Goal: Transaction & Acquisition: Purchase product/service

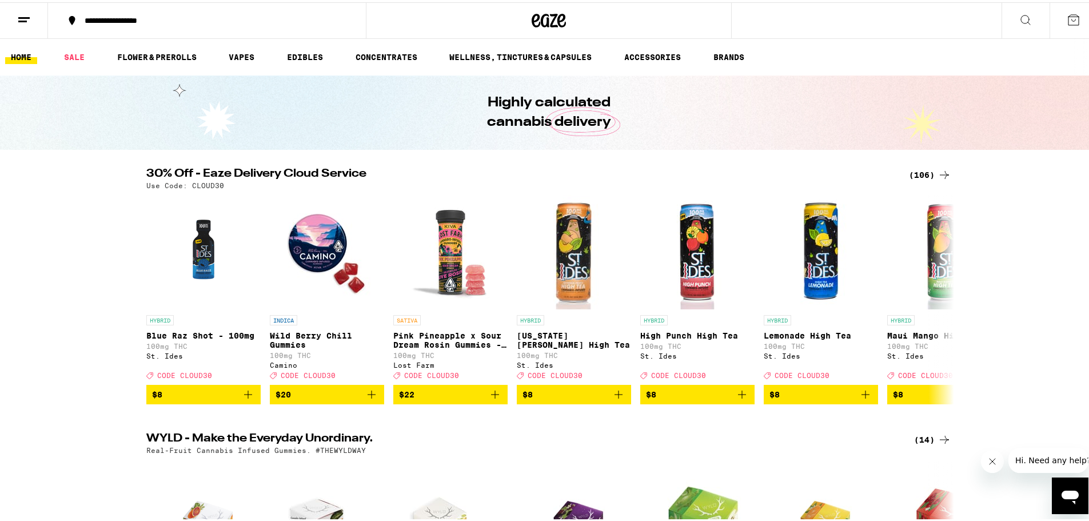
click at [921, 171] on div "(106)" at bounding box center [930, 173] width 42 height 14
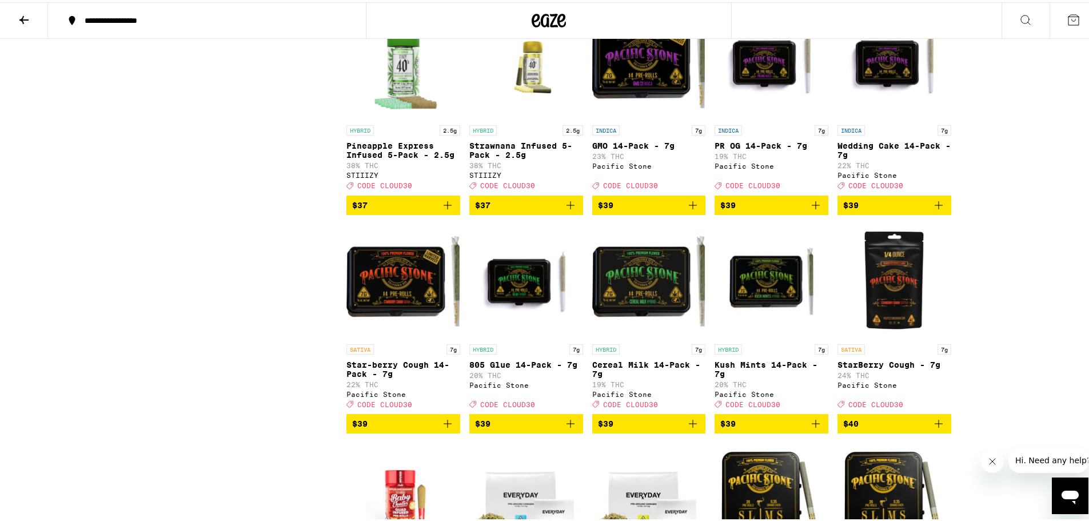
scroll to position [3717, 0]
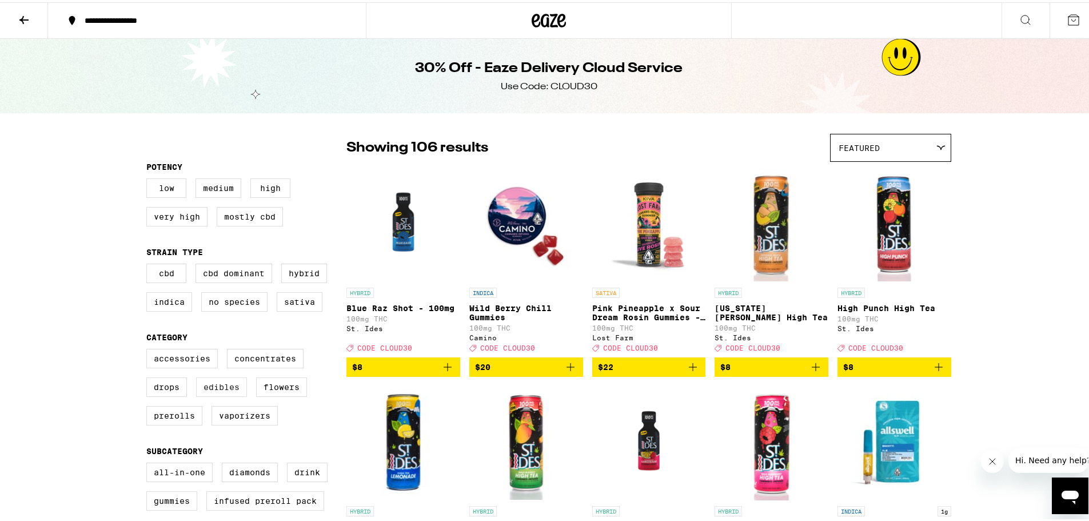
click at [233, 391] on label "Edibles" at bounding box center [221, 384] width 51 height 19
click at [149, 349] on input "Edibles" at bounding box center [149, 348] width 1 height 1
checkbox input "true"
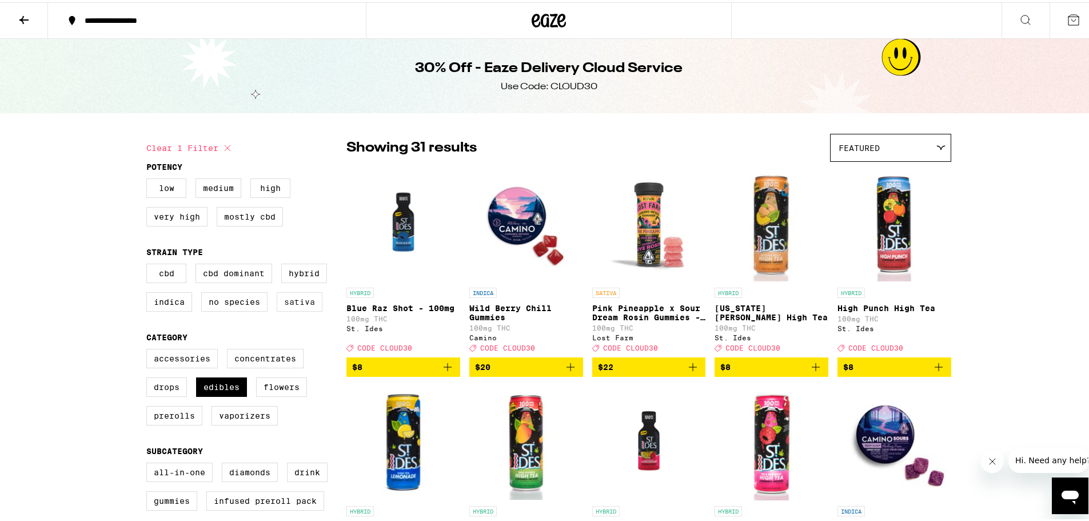
click at [298, 309] on label "Sativa" at bounding box center [300, 299] width 46 height 19
click at [149, 264] on input "Sativa" at bounding box center [149, 263] width 1 height 1
checkbox input "true"
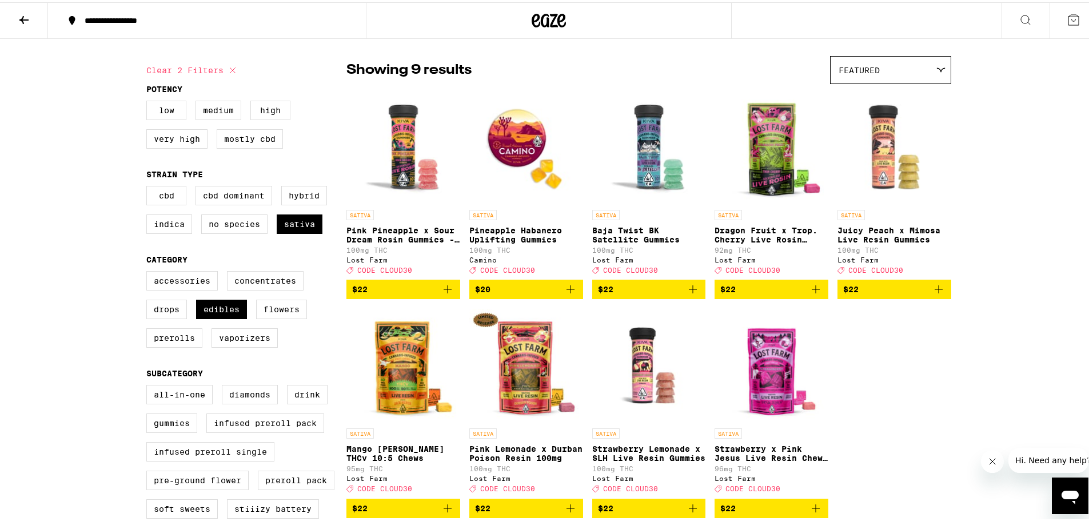
scroll to position [57, 0]
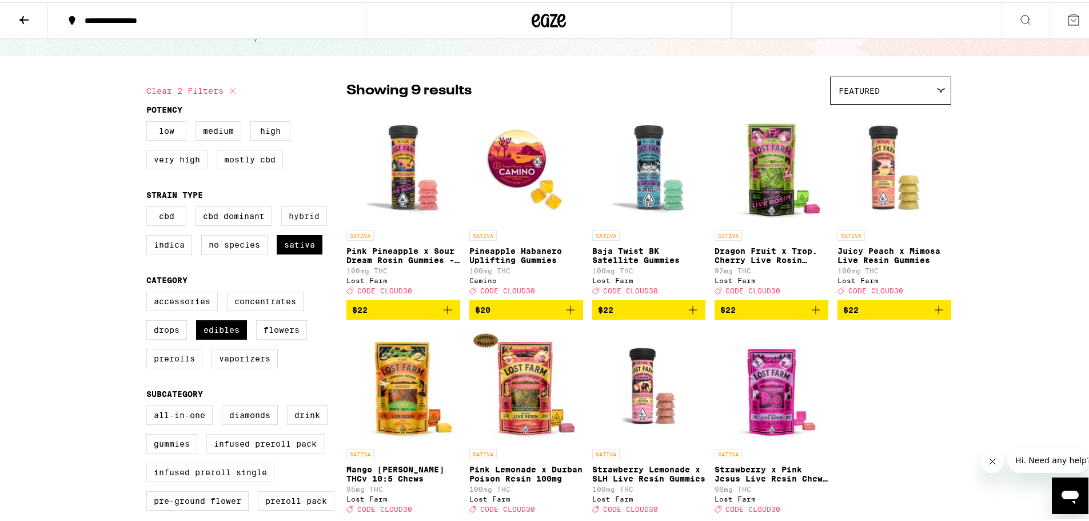
click at [298, 223] on label "Hybrid" at bounding box center [304, 213] width 46 height 19
click at [149, 206] on input "Hybrid" at bounding box center [149, 206] width 1 height 1
checkbox input "true"
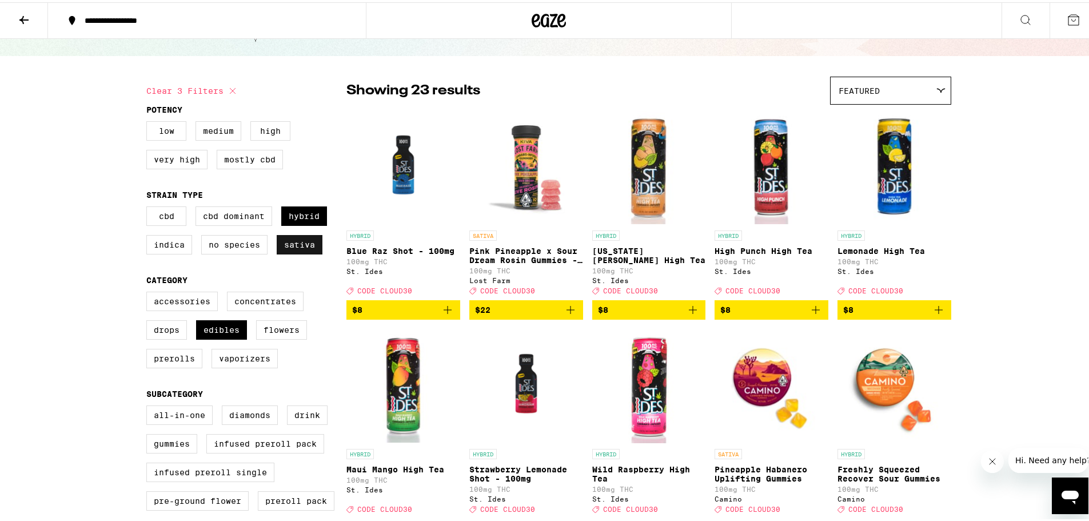
click at [297, 250] on label "Sativa" at bounding box center [300, 242] width 46 height 19
click at [149, 206] on input "Sativa" at bounding box center [149, 206] width 1 height 1
checkbox input "false"
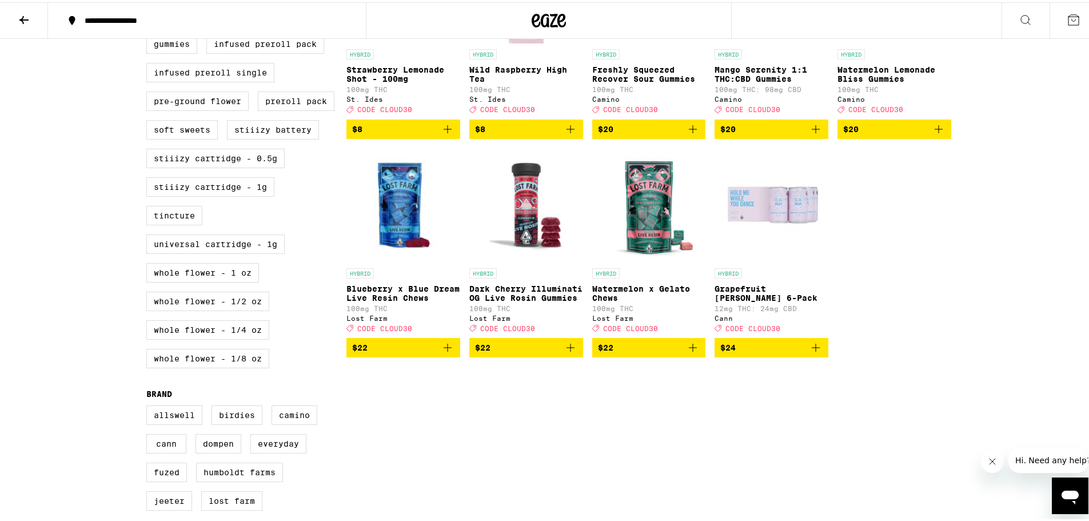
scroll to position [457, 0]
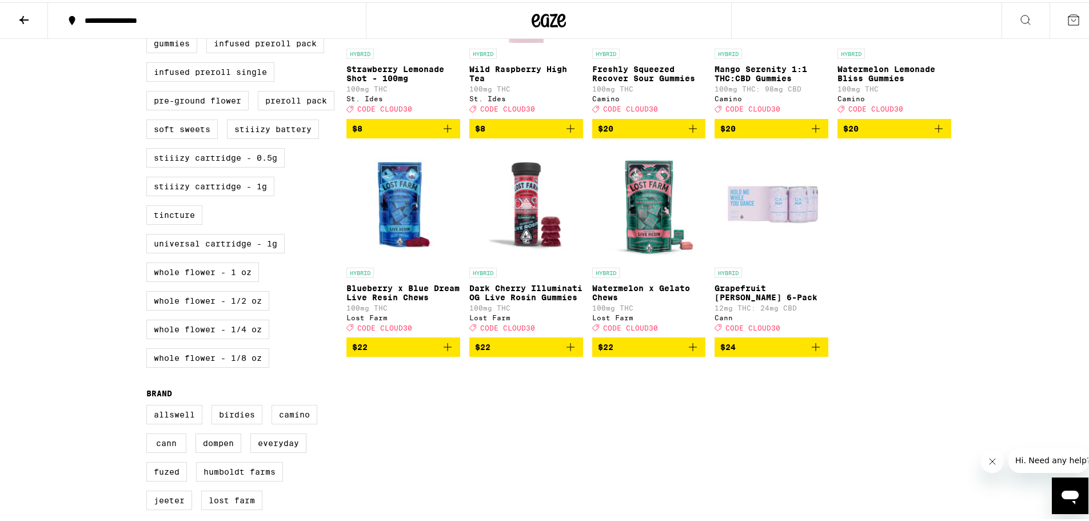
click at [814, 352] on icon "Add to bag" at bounding box center [816, 345] width 14 height 14
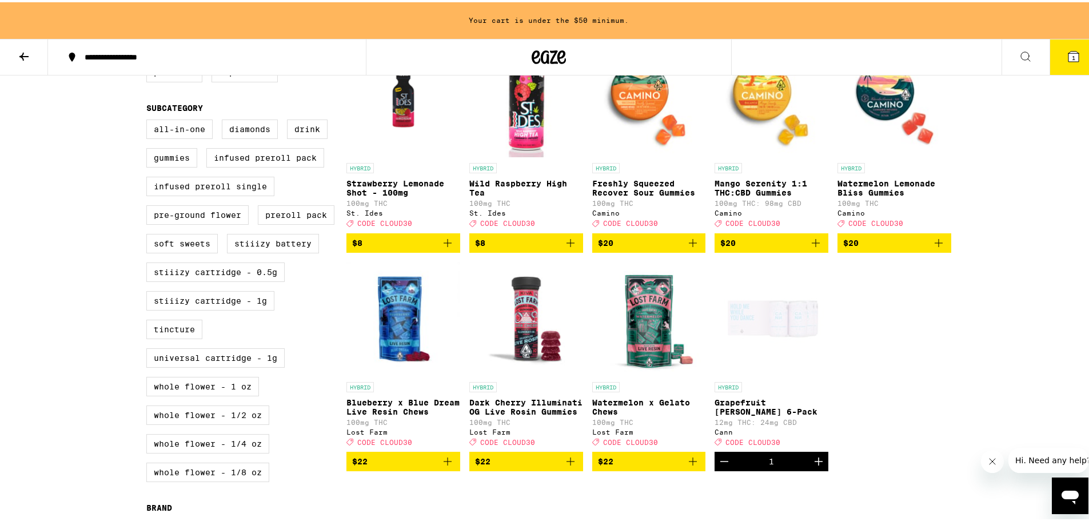
scroll to position [400, 0]
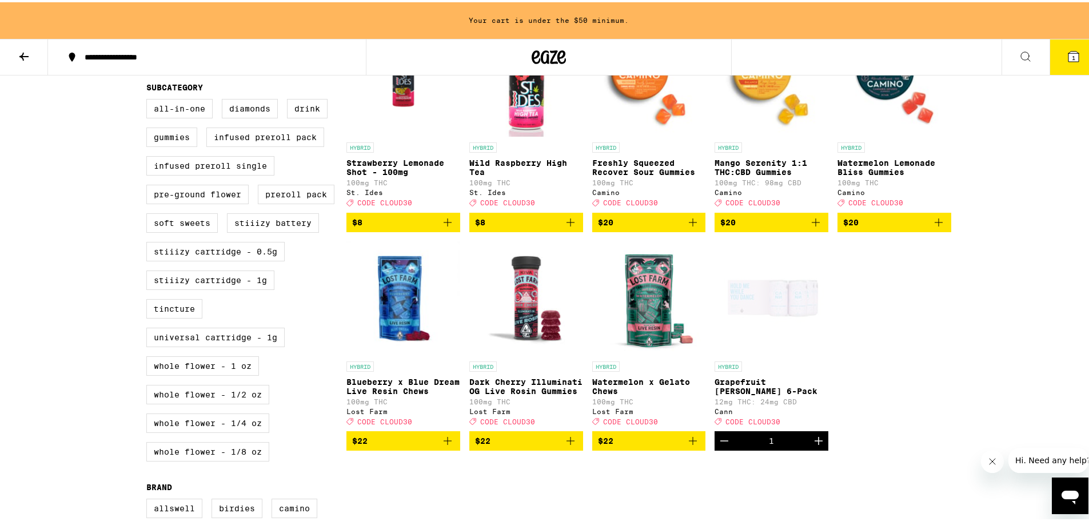
click at [690, 445] on icon "Add to bag" at bounding box center [693, 439] width 14 height 14
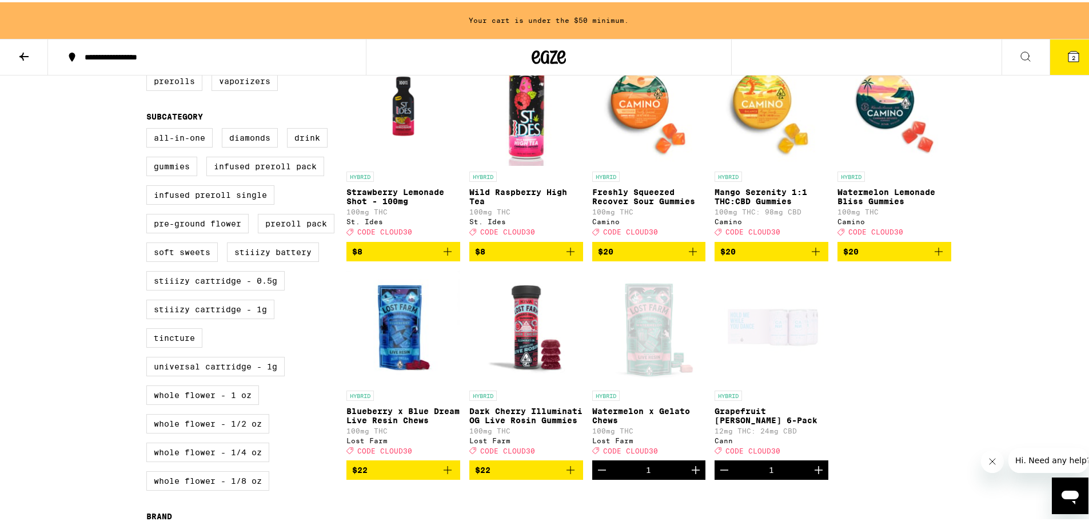
scroll to position [286, 0]
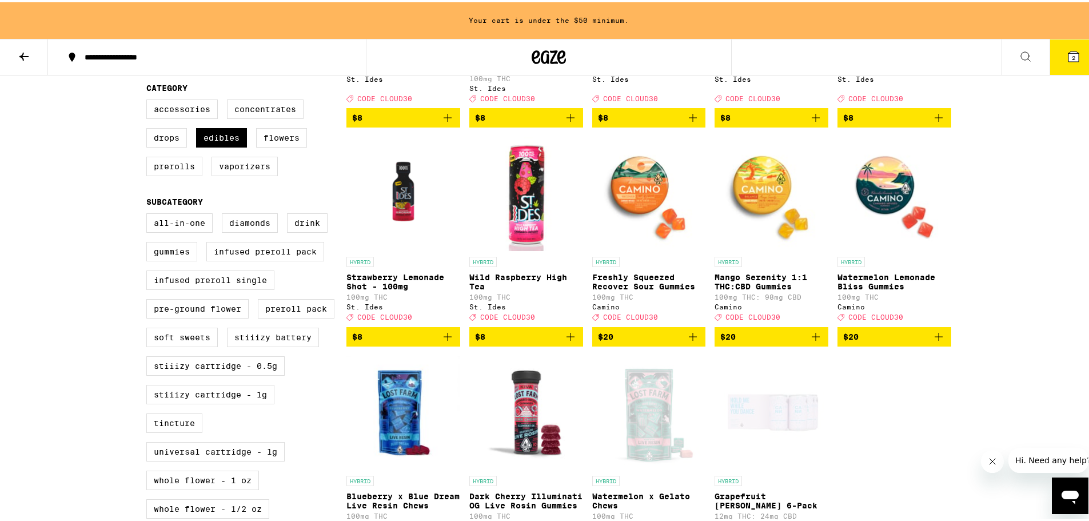
click at [938, 341] on icon "Add to bag" at bounding box center [939, 335] width 14 height 14
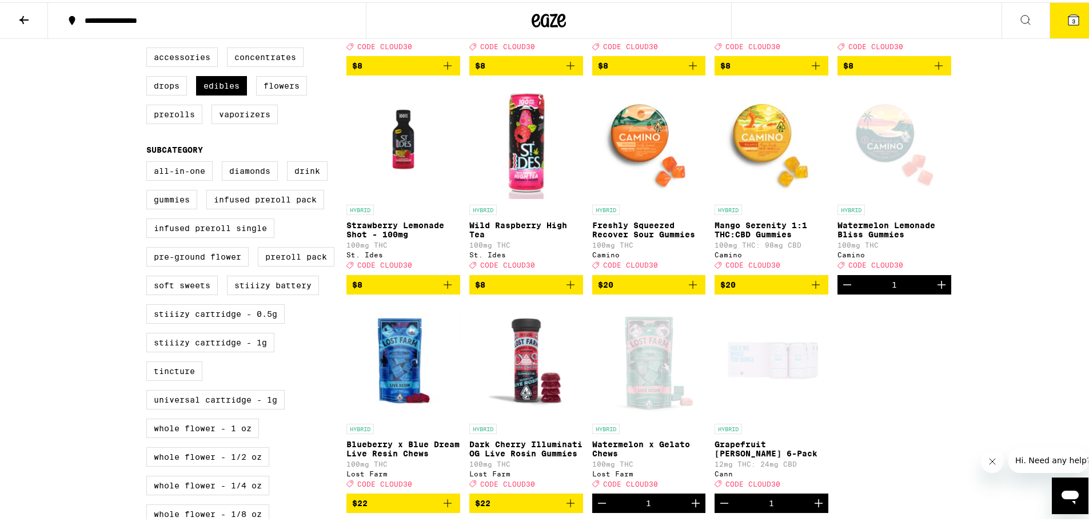
scroll to position [421, 0]
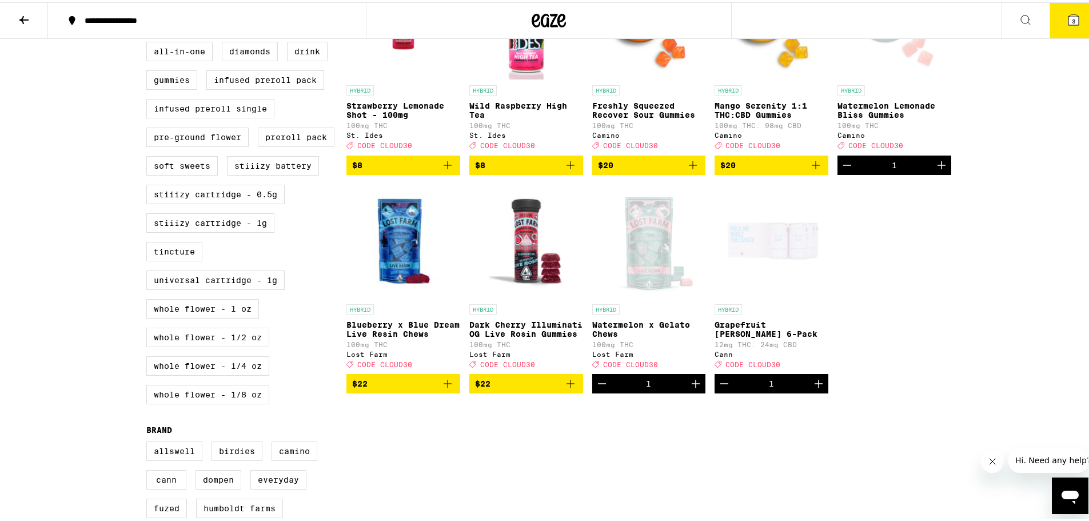
click at [720, 381] on icon "Decrement" at bounding box center [724, 381] width 8 height 0
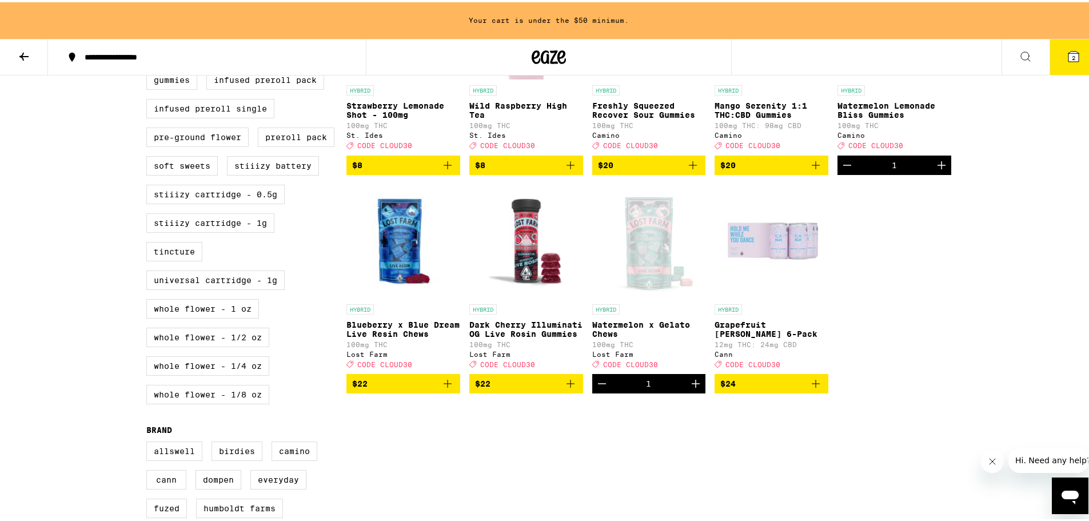
click at [816, 388] on icon "Add to bag" at bounding box center [816, 382] width 14 height 14
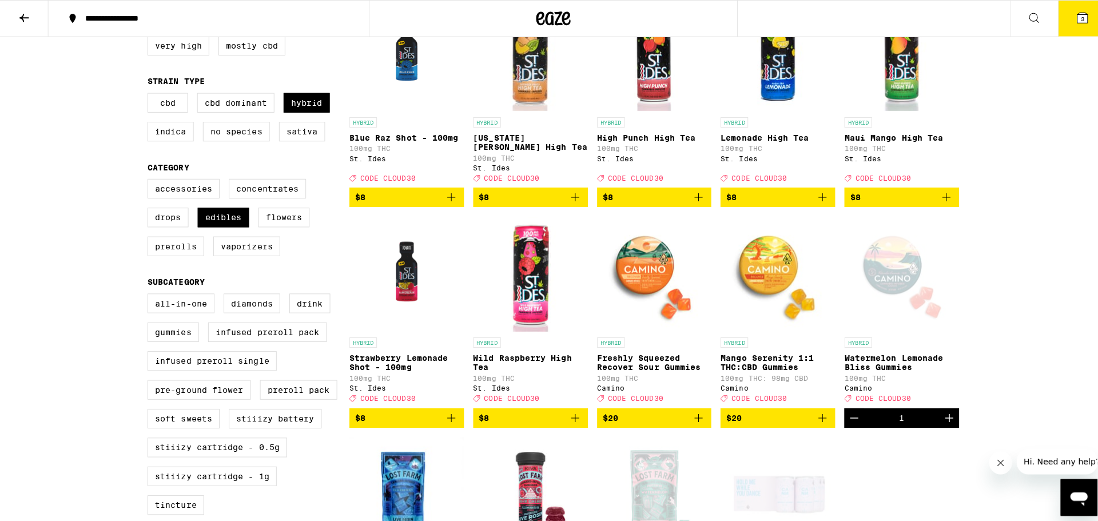
scroll to position [135, 0]
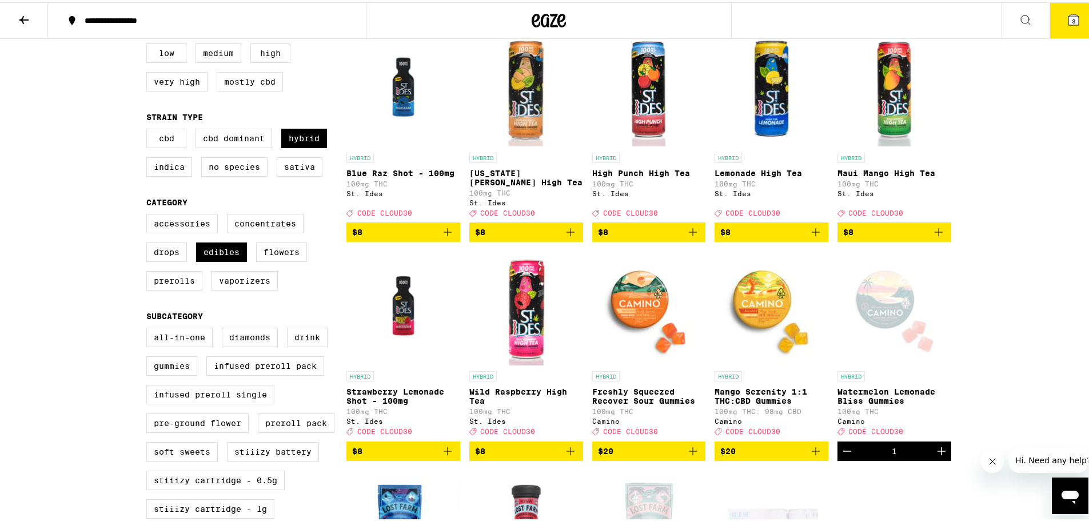
click at [1072, 22] on span "3" at bounding box center [1073, 18] width 3 height 7
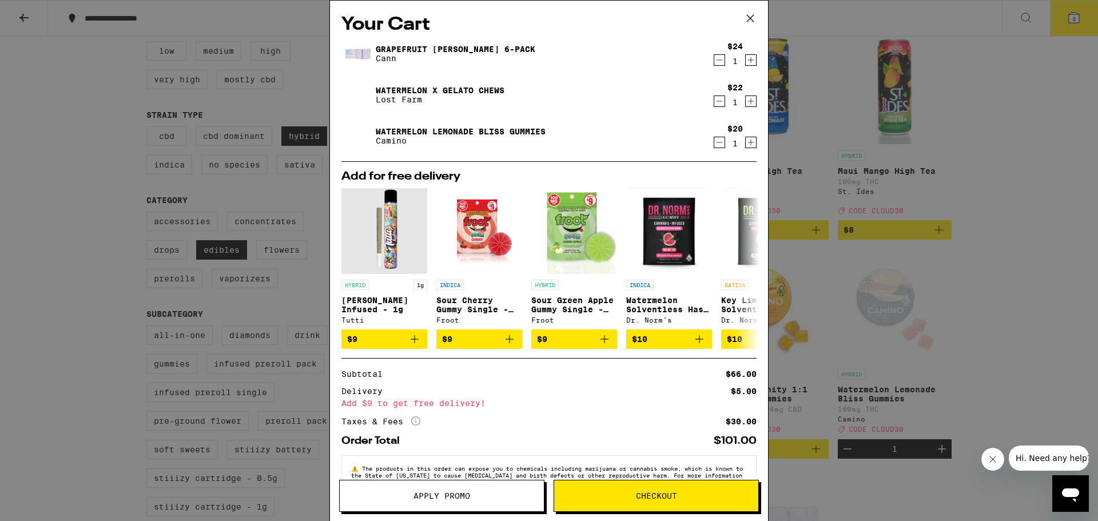
click at [748, 12] on icon at bounding box center [750, 18] width 17 height 17
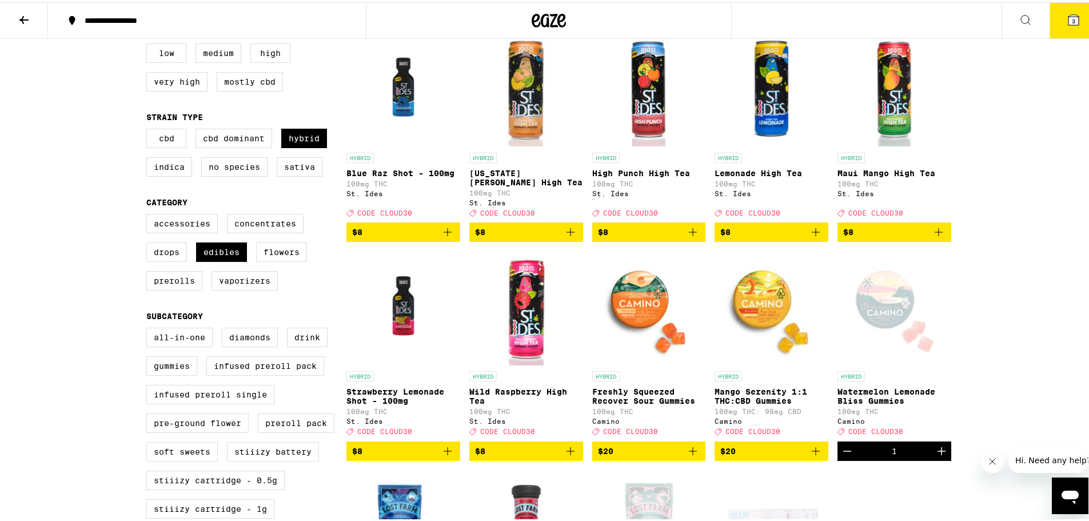
click at [1067, 12] on icon at bounding box center [1074, 18] width 14 height 14
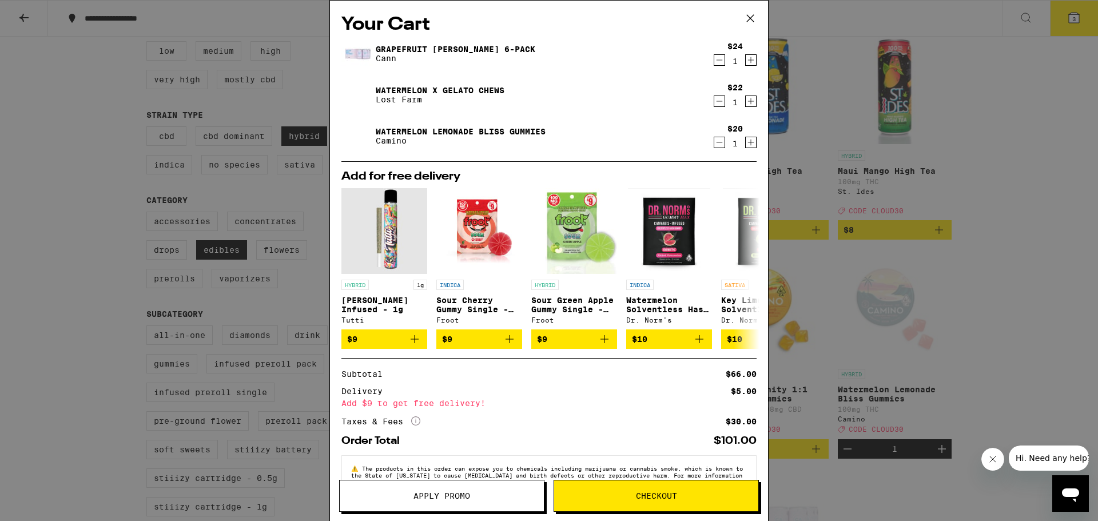
click at [752, 16] on icon at bounding box center [750, 18] width 17 height 17
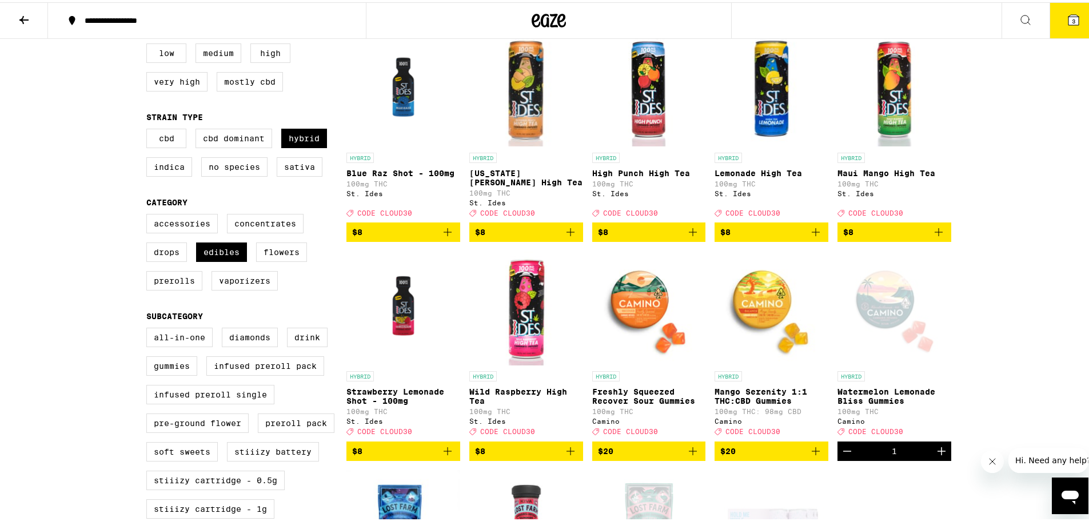
click at [1058, 22] on button "3" at bounding box center [1074, 18] width 48 height 35
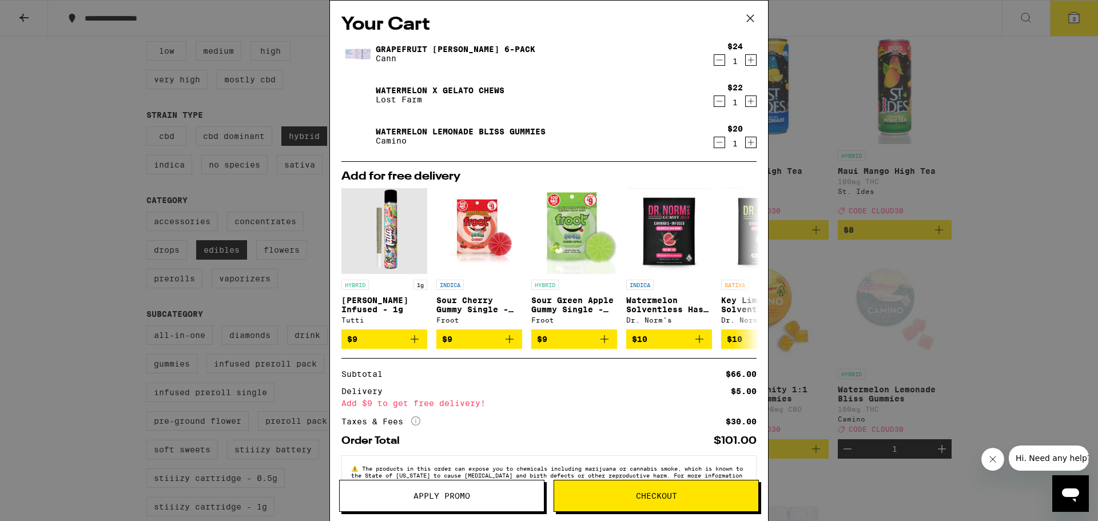
click at [716, 101] on icon "Decrement" at bounding box center [719, 101] width 6 height 0
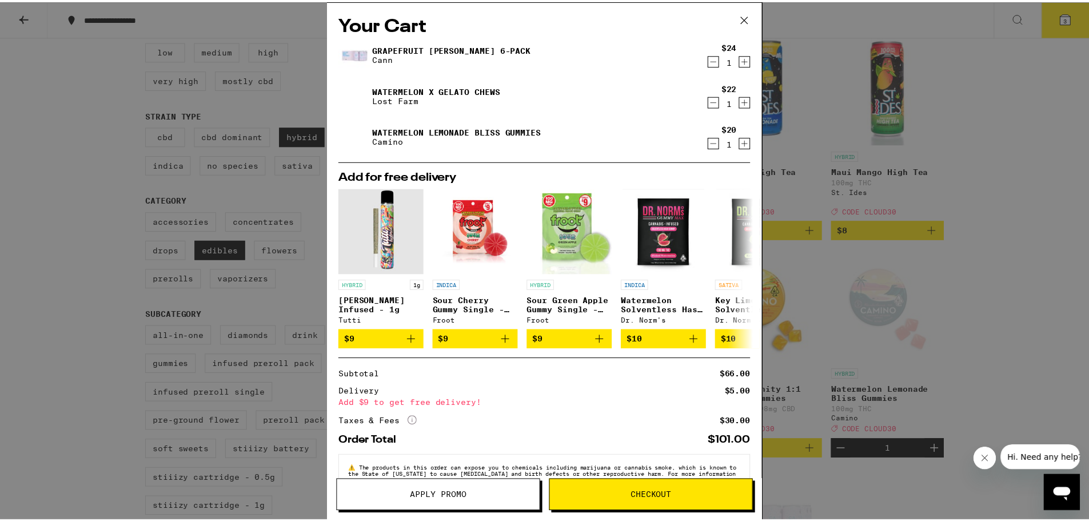
scroll to position [172, 0]
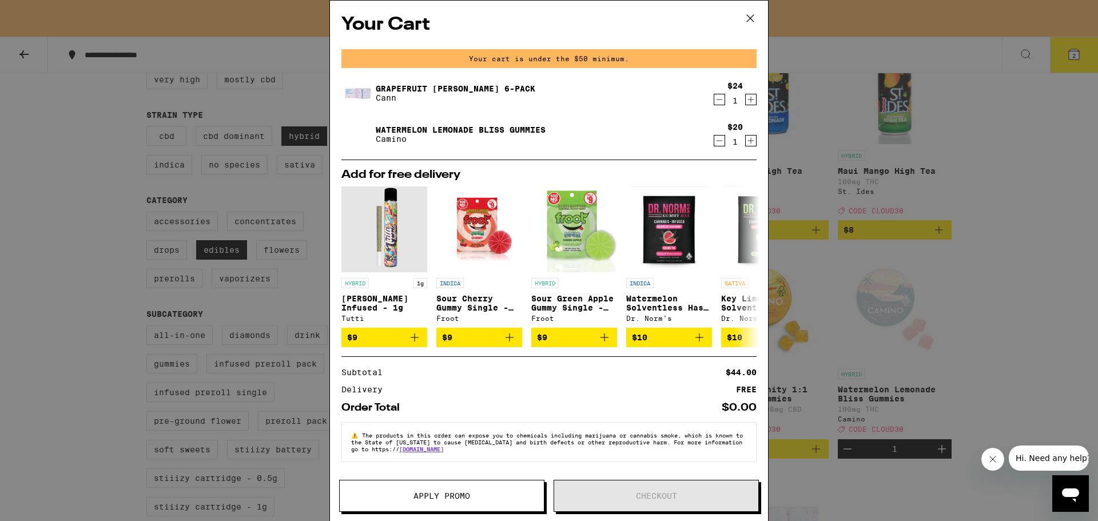
click at [954, 144] on div "Your Cart Your cart is under the $50 minimum. Grapefruit [PERSON_NAME] 6-Pack […" at bounding box center [549, 260] width 1098 height 521
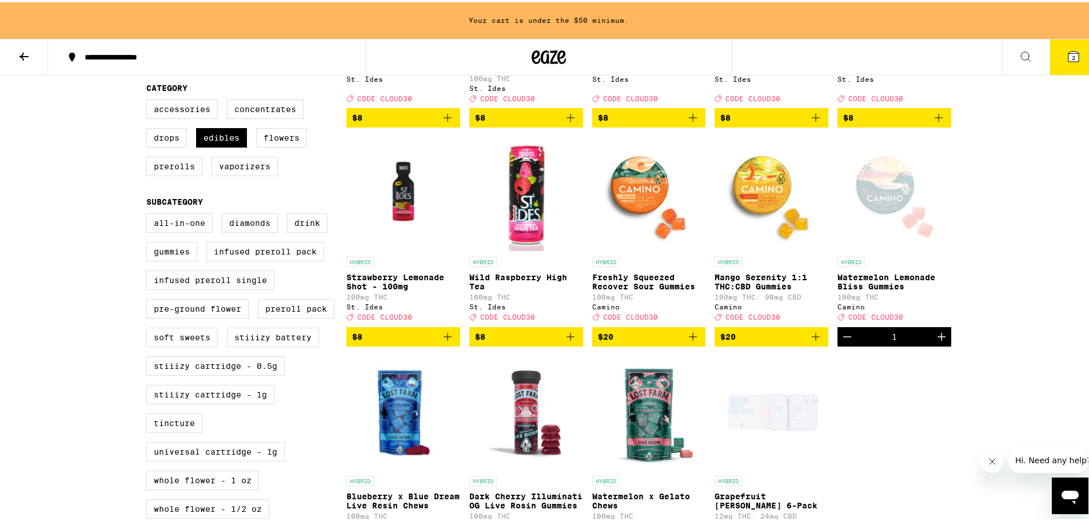
click at [940, 344] on button "Increment" at bounding box center [941, 334] width 19 height 19
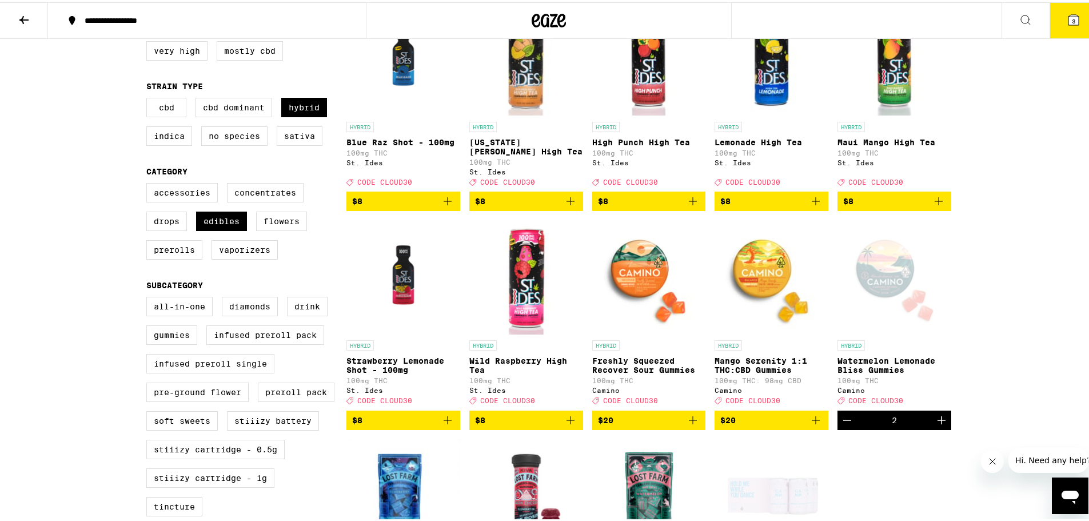
scroll to position [78, 0]
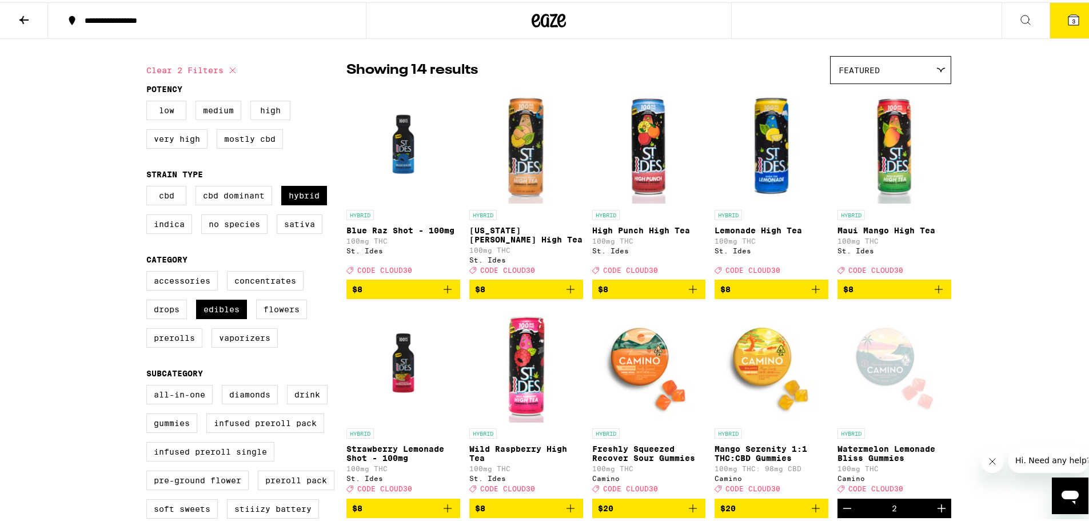
click at [809, 294] on icon "Add to bag" at bounding box center [816, 287] width 14 height 14
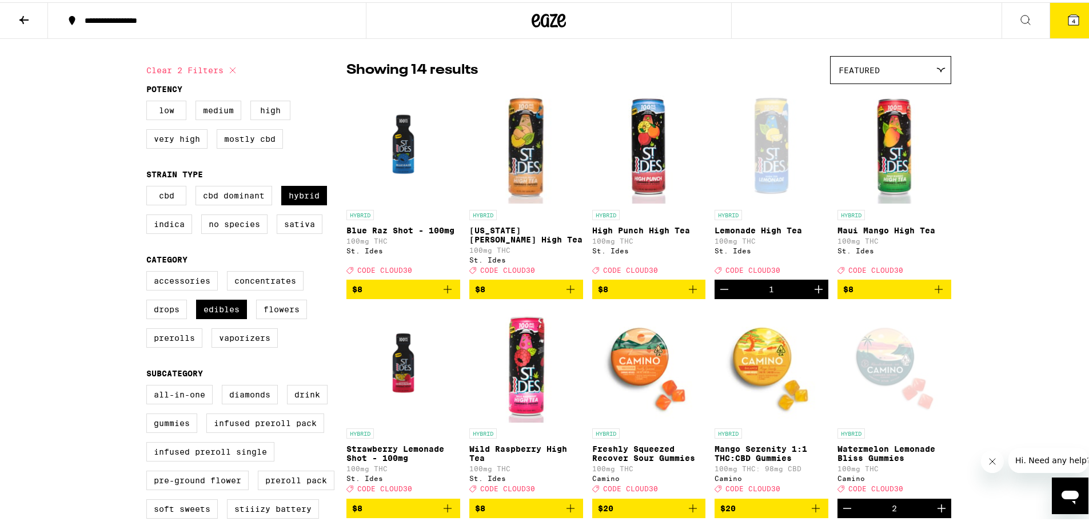
click at [809, 297] on button "Increment" at bounding box center [818, 286] width 19 height 19
click at [1054, 27] on button "5" at bounding box center [1074, 18] width 48 height 35
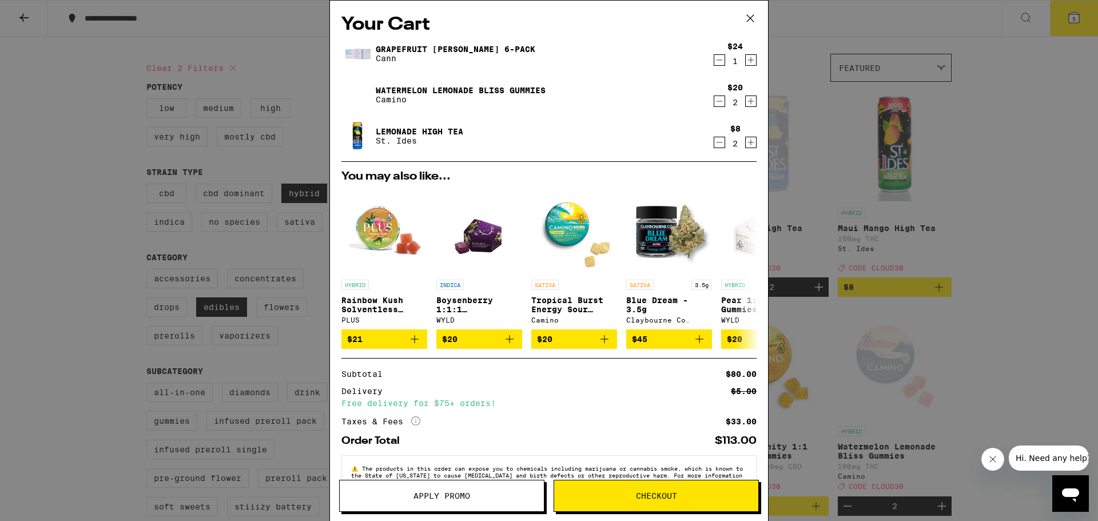
click at [520, 491] on button "Apply Promo" at bounding box center [441, 496] width 205 height 32
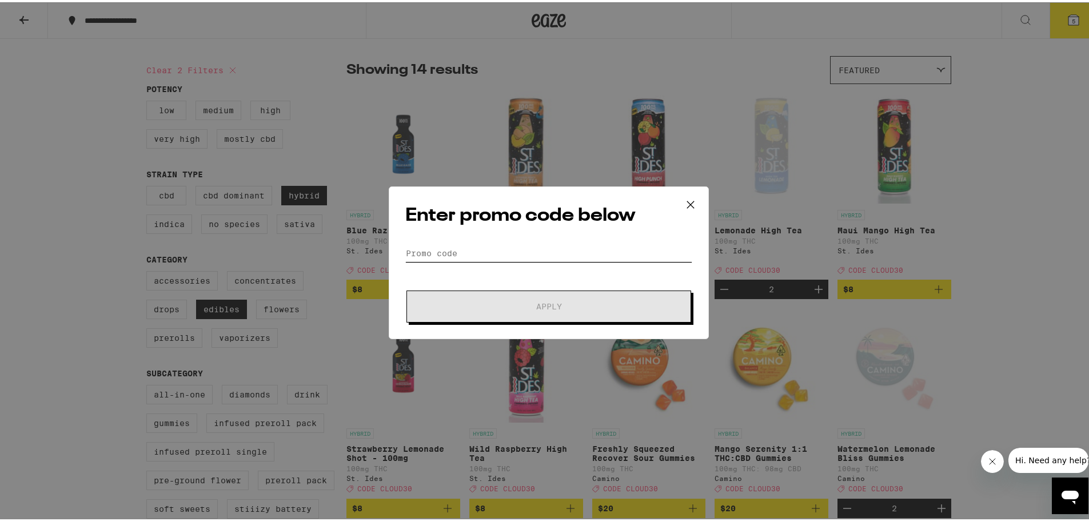
click at [510, 256] on input "Promo Code" at bounding box center [548, 250] width 287 height 17
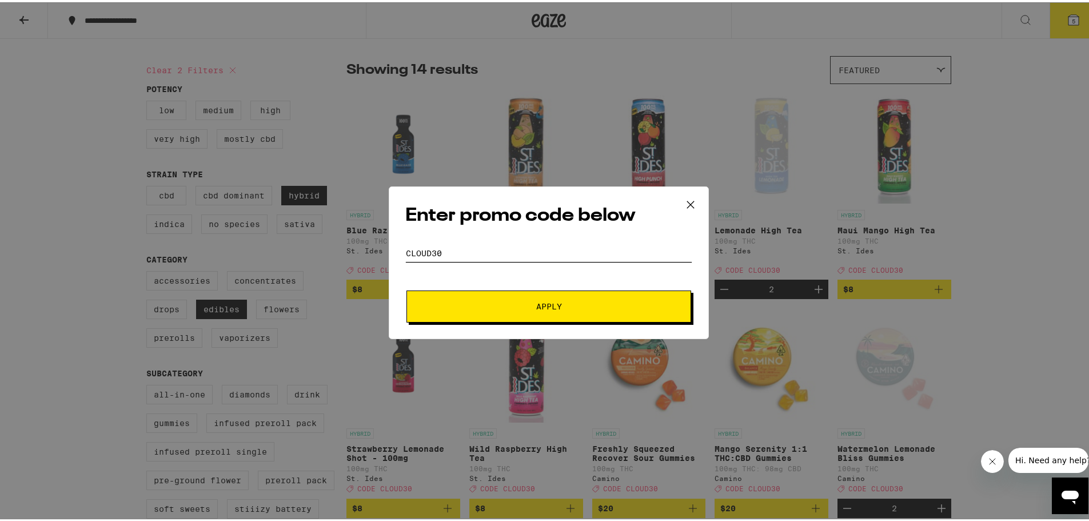
type input "cloud30"
click at [608, 304] on span "Apply" at bounding box center [549, 304] width 206 height 8
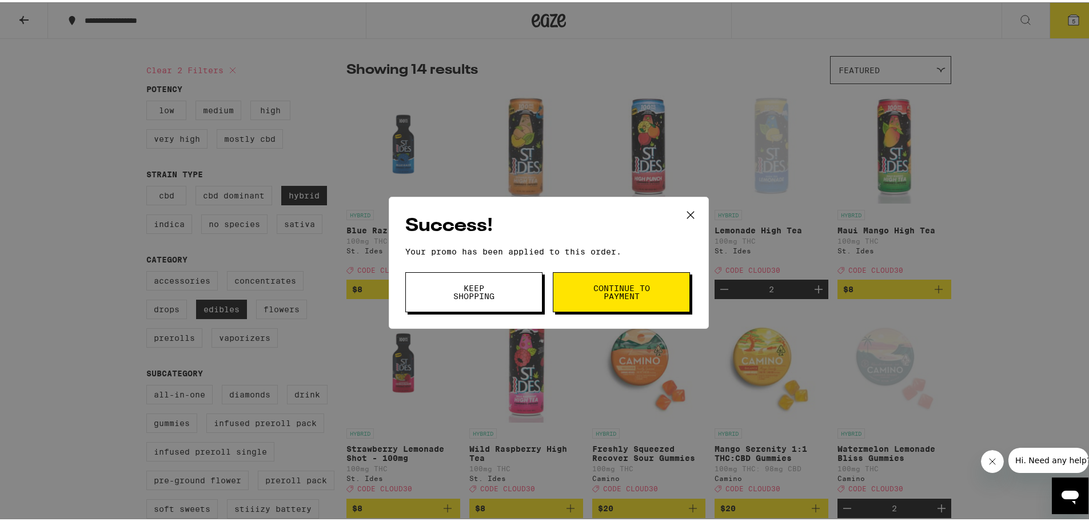
click at [629, 290] on span "Continue to payment" at bounding box center [621, 290] width 58 height 16
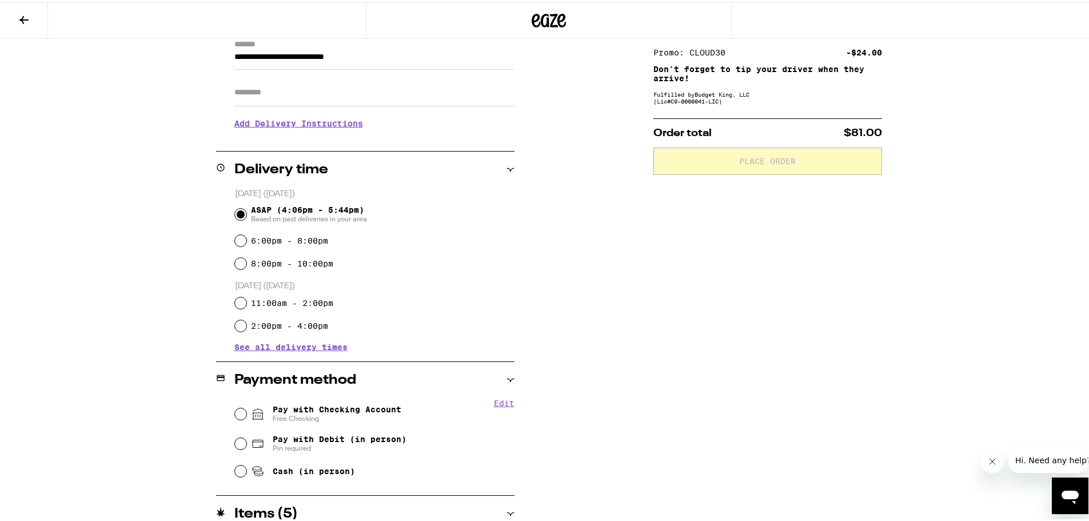
scroll to position [172, 0]
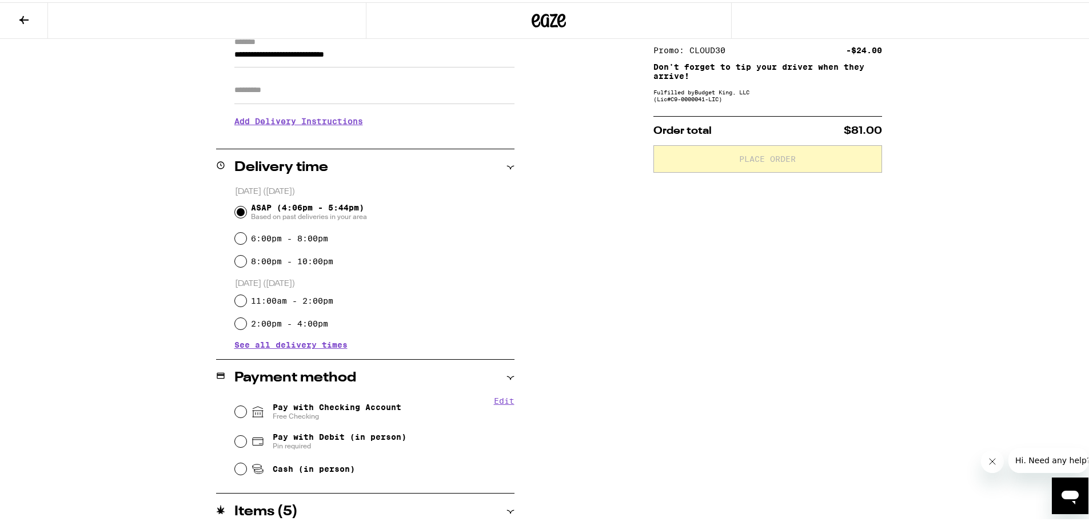
click at [229, 410] on div "Edit Pay with Checking Account Free Checking Pay with Debit (in person) Pin req…" at bounding box center [365, 436] width 298 height 85
click at [235, 410] on input "Pay with Checking Account Free Checking" at bounding box center [240, 409] width 11 height 11
radio input "true"
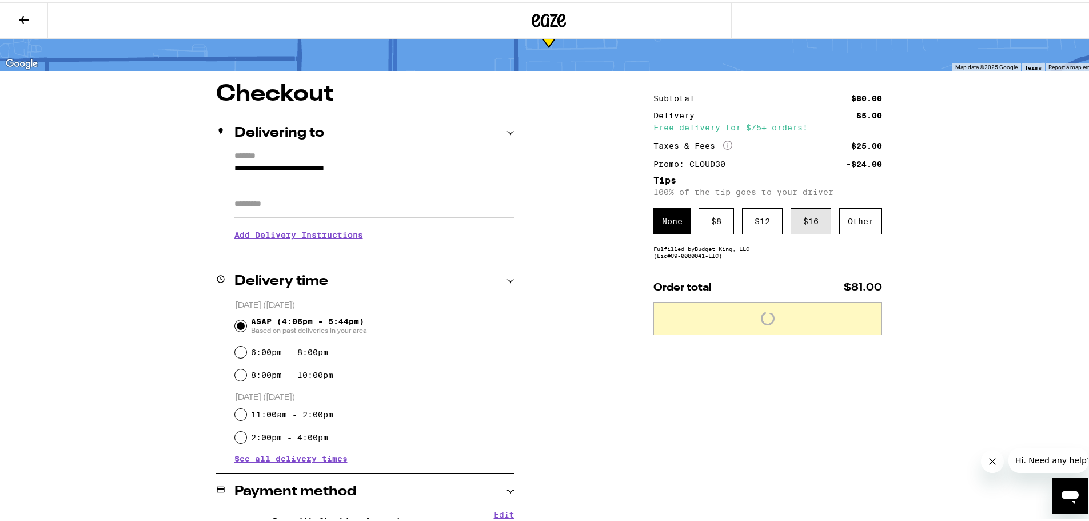
scroll to position [57, 0]
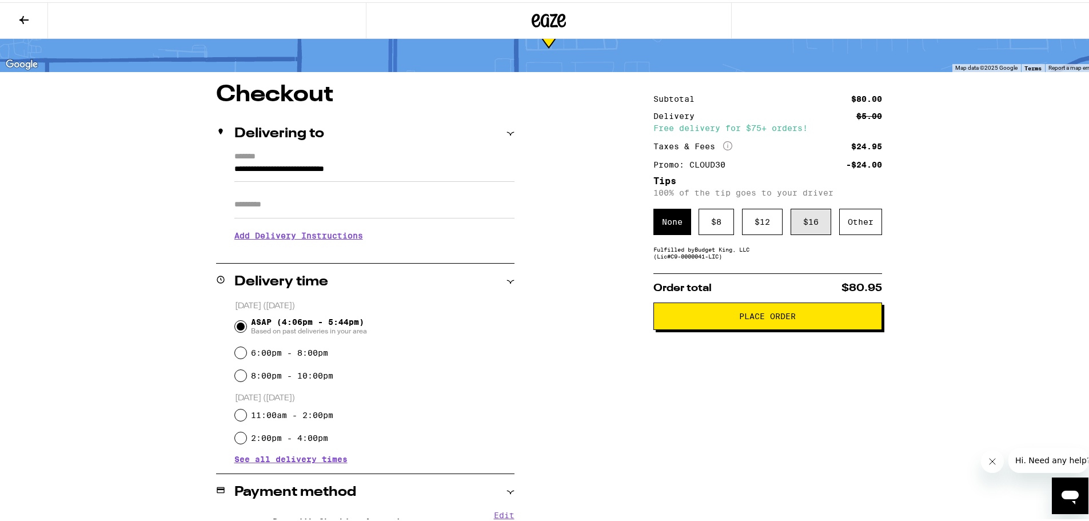
click at [800, 228] on div "$ 16" at bounding box center [811, 219] width 41 height 26
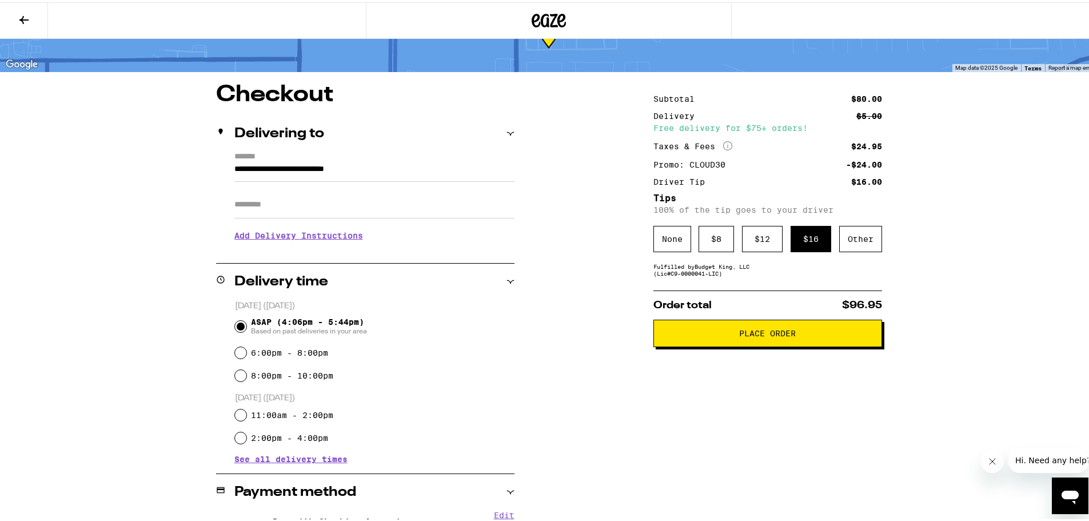
click at [779, 334] on span "Place Order" at bounding box center [767, 331] width 57 height 8
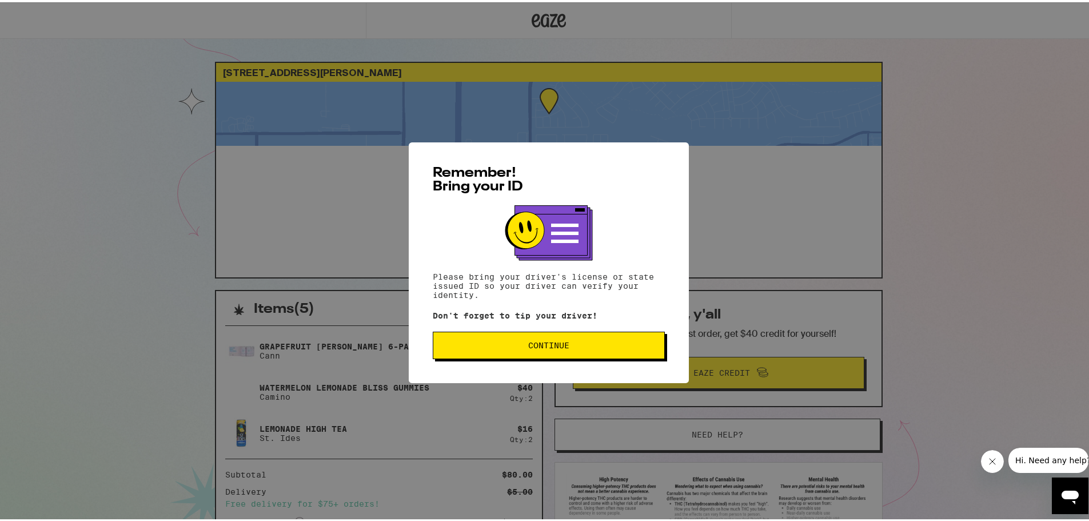
click at [569, 342] on span "Continue" at bounding box center [549, 343] width 213 height 8
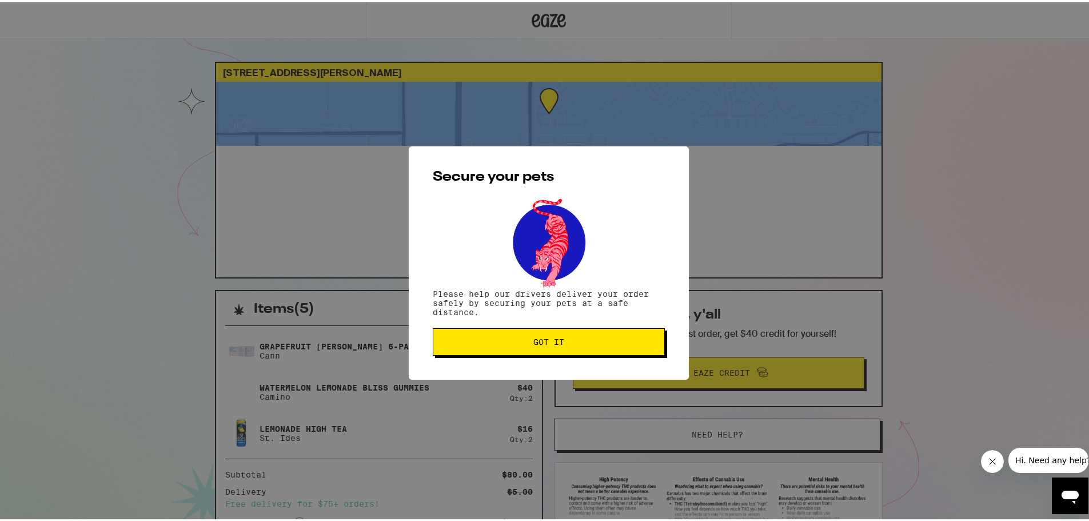
click at [569, 342] on span "Got it" at bounding box center [549, 340] width 213 height 8
